Goal: Information Seeking & Learning: Understand process/instructions

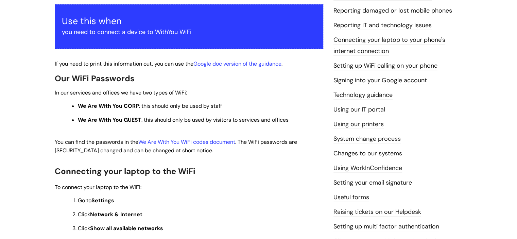
scroll to position [136, 0]
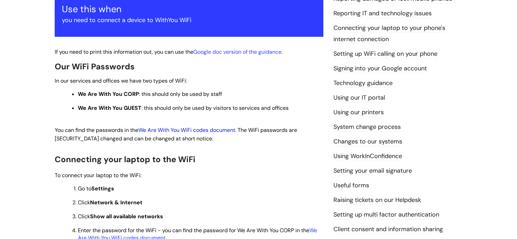
click at [208, 131] on link "We Are With You WiFi codes document" at bounding box center [186, 129] width 97 height 7
